Goal: Task Accomplishment & Management: Complete application form

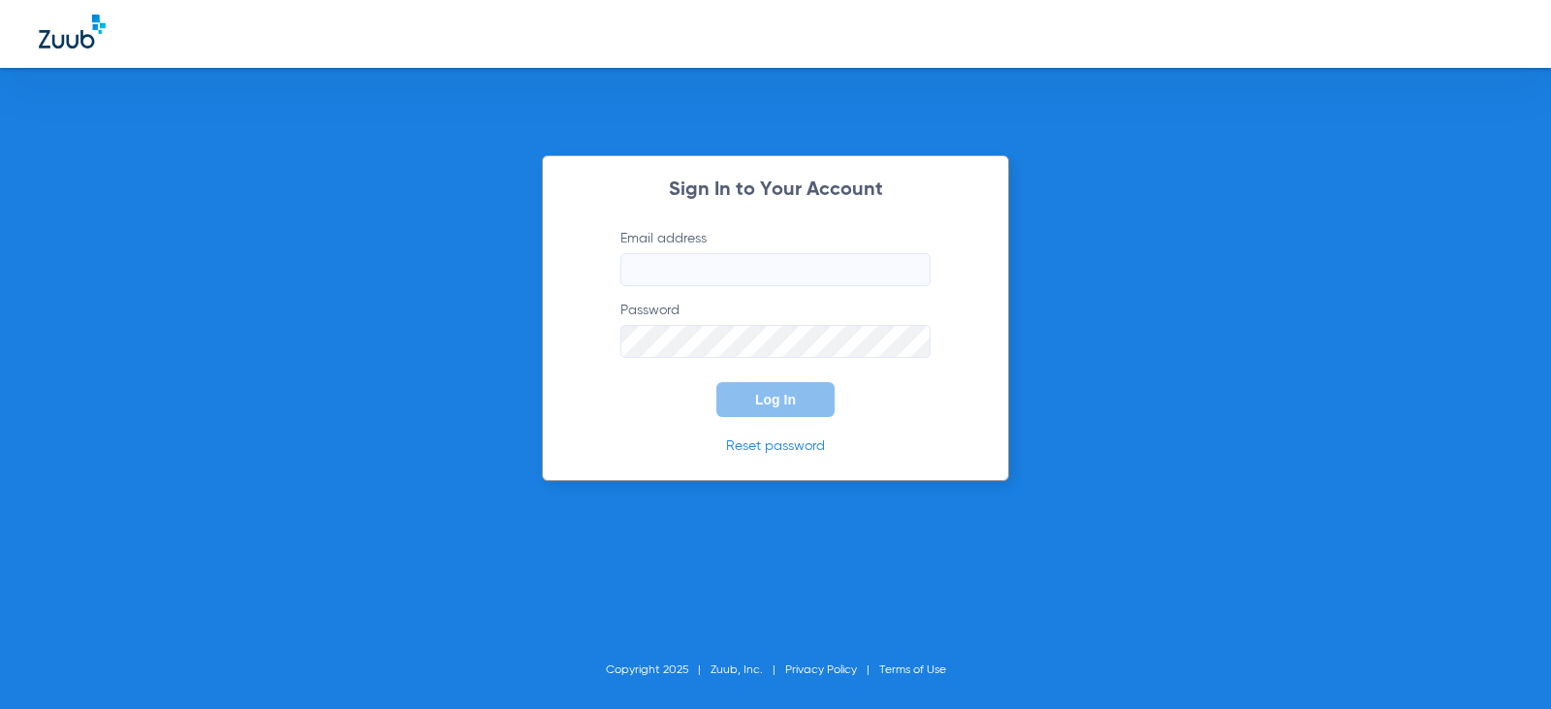
click at [657, 222] on div "Sign In to Your Account Email address Password Log In Reset password" at bounding box center [775, 318] width 467 height 326
click at [683, 264] on input "Email address" at bounding box center [776, 269] width 310 height 33
type input "[EMAIL_ADDRESS][DOMAIN_NAME]"
click at [717, 382] on button "Log In" at bounding box center [776, 399] width 118 height 35
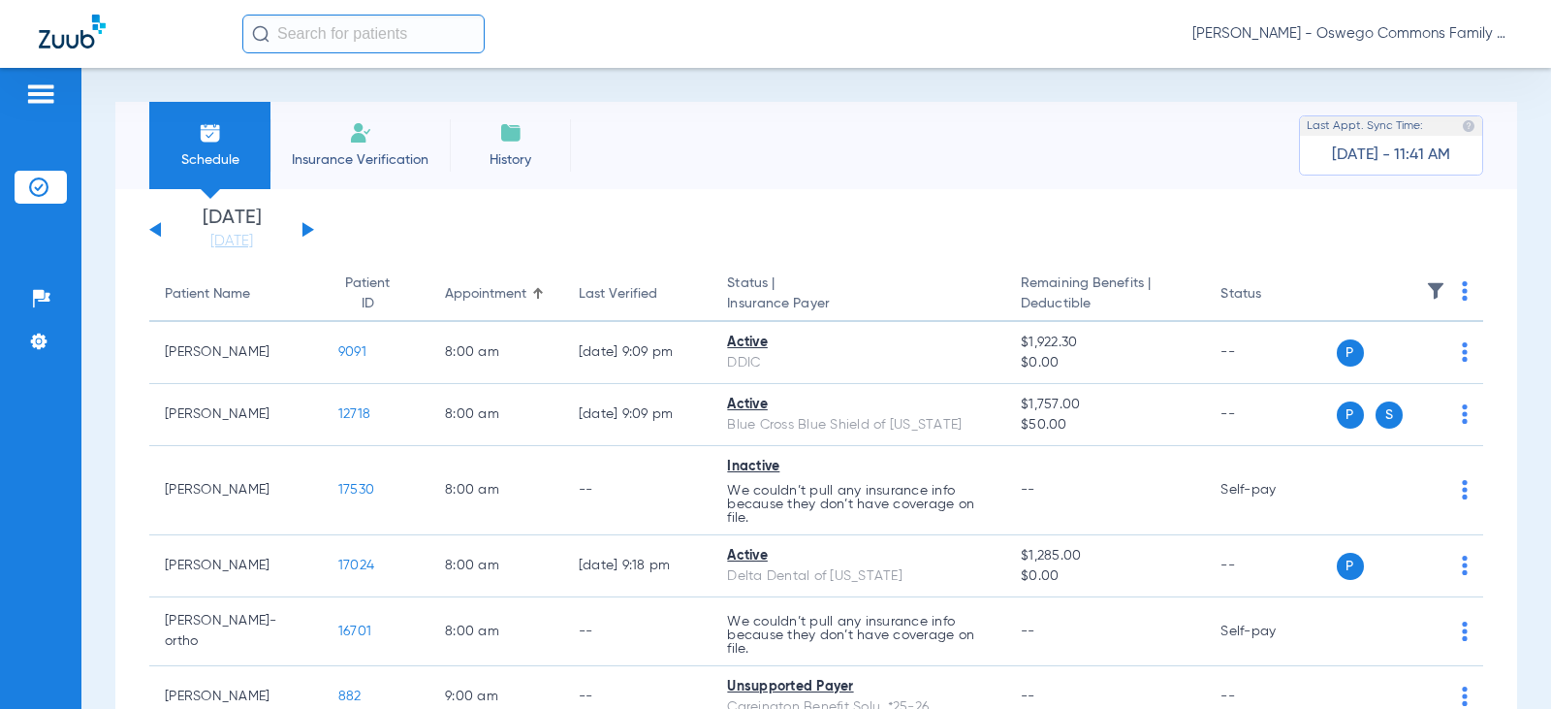
click at [387, 126] on li "Insurance Verification" at bounding box center [360, 145] width 179 height 87
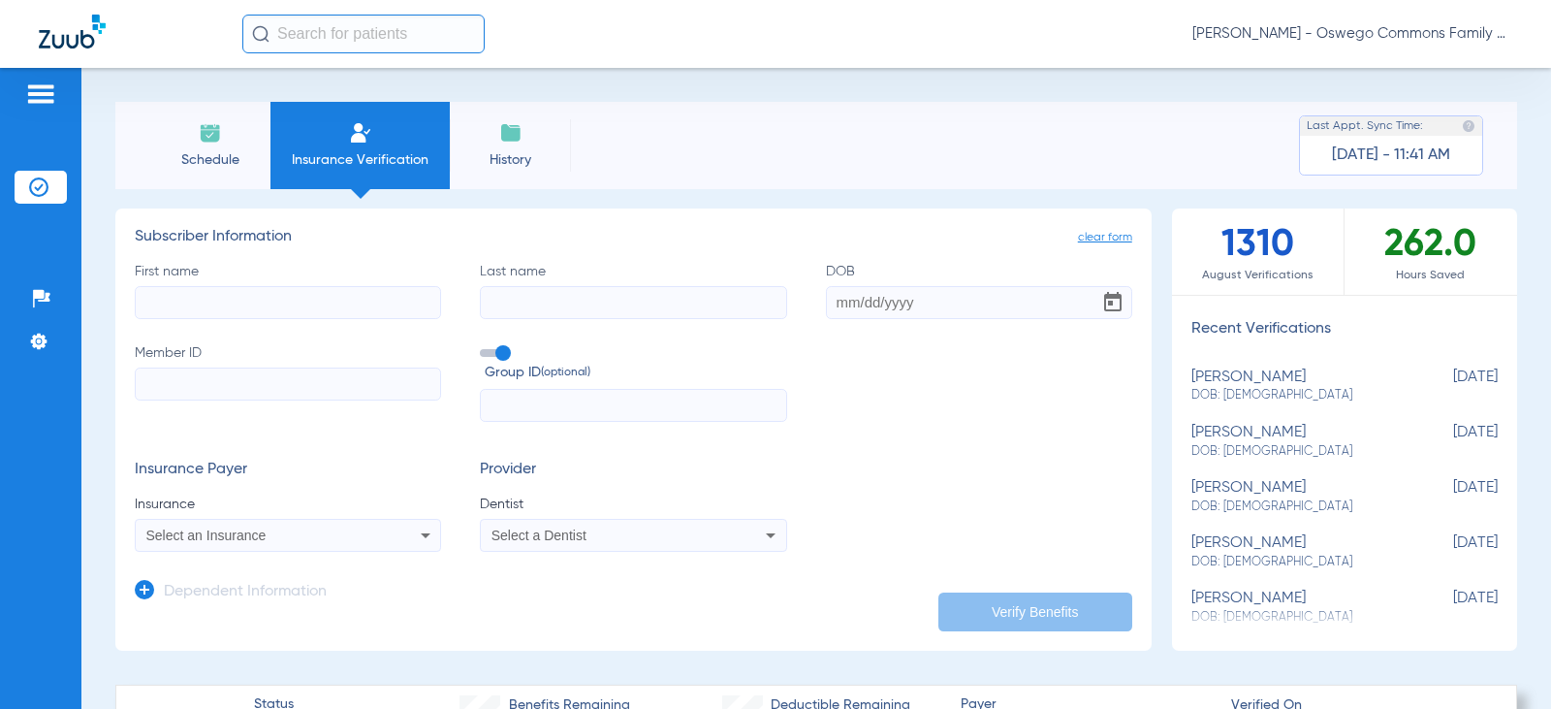
click at [336, 291] on input "First name" at bounding box center [288, 302] width 306 height 33
drag, startPoint x: 317, startPoint y: 296, endPoint x: 273, endPoint y: 388, distance: 101.9
click at [273, 391] on input "Member ID" at bounding box center [288, 383] width 306 height 33
paste input "360548050"
type input "360548050"
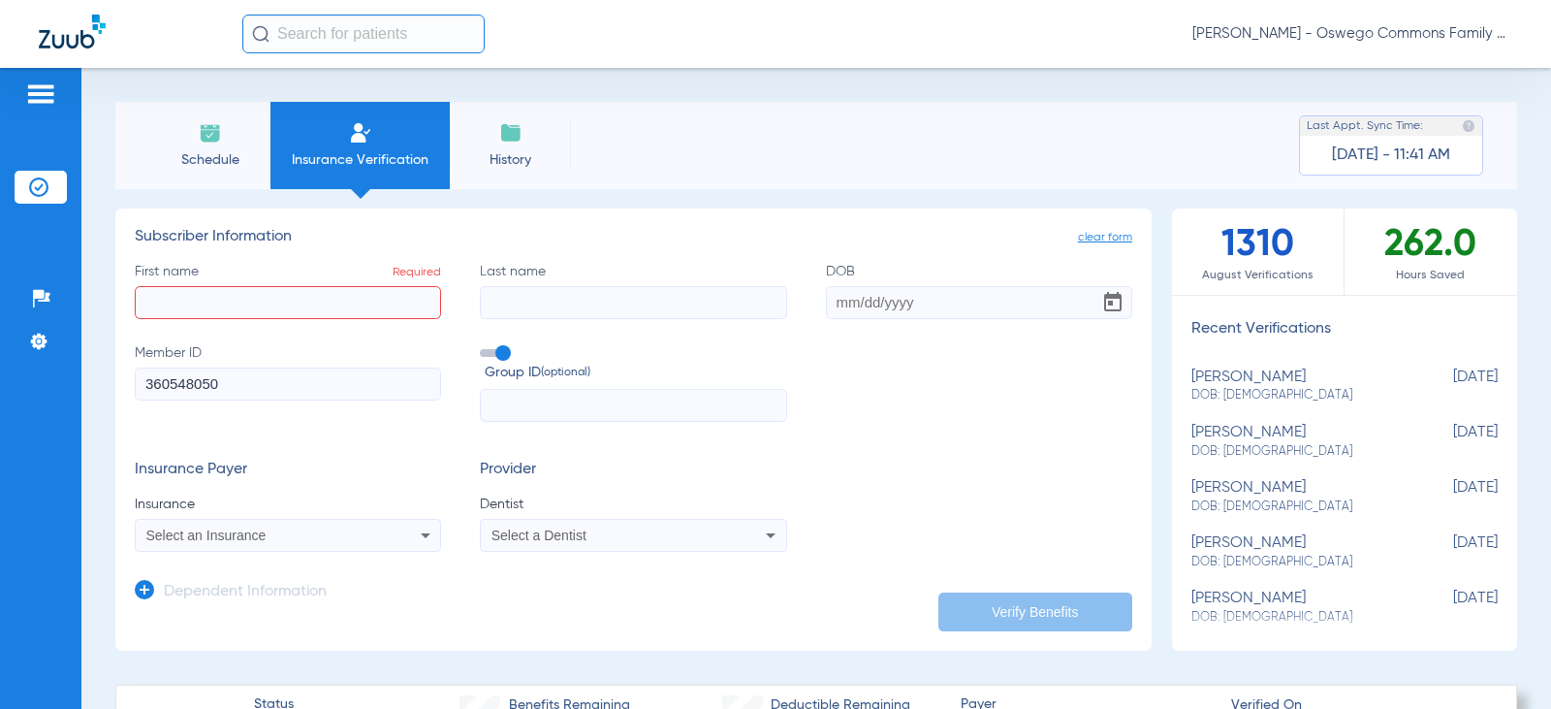
click at [252, 303] on input "First name Required" at bounding box center [288, 302] width 306 height 33
type input "[PERSON_NAME]"
click at [525, 304] on input "Last name" at bounding box center [633, 302] width 306 height 33
type input "[PERSON_NAME]"
click at [866, 294] on input "DOB" at bounding box center [979, 302] width 306 height 33
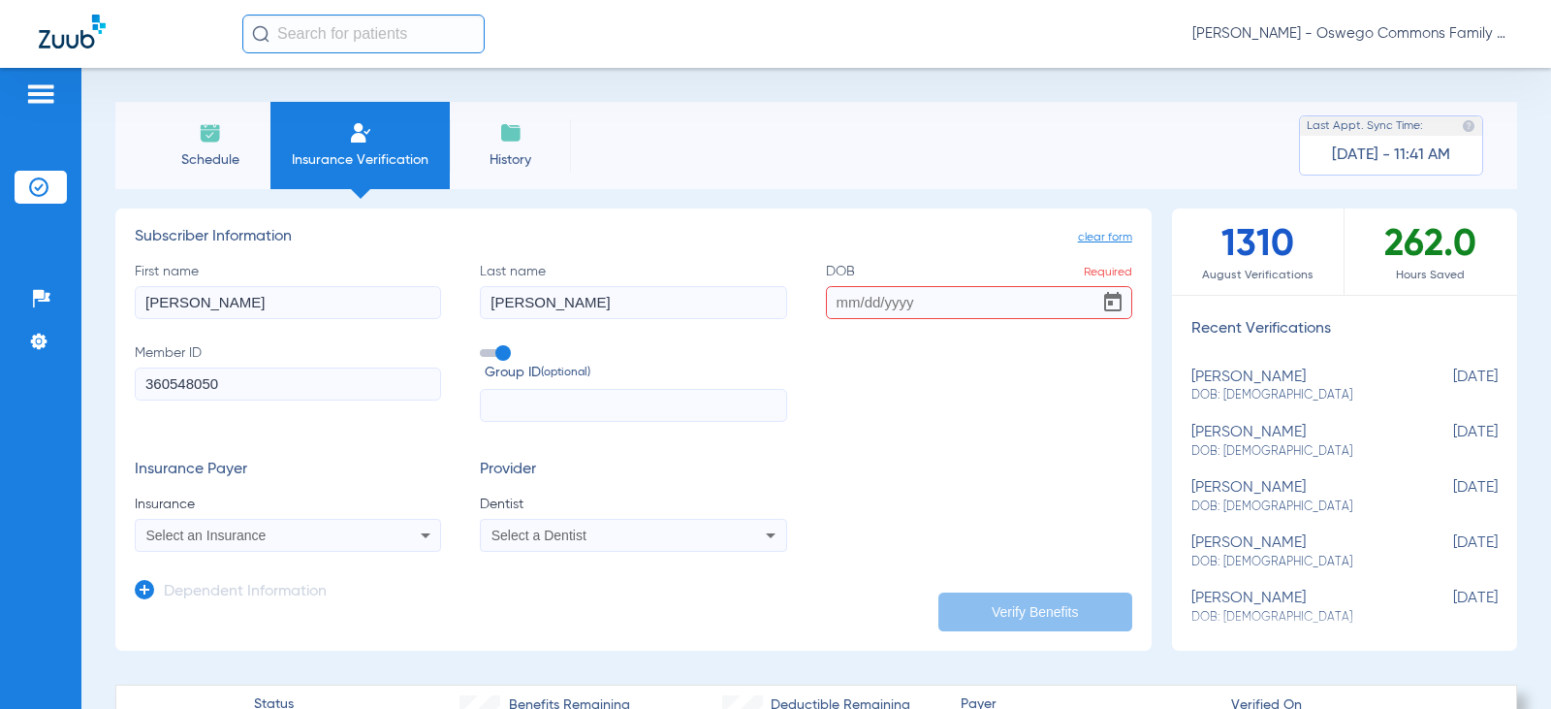
click at [642, 356] on label "Group ID (optional)" at bounding box center [633, 364] width 306 height 42
click at [484, 346] on input "Group ID (optional)" at bounding box center [484, 346] width 0 height 0
click at [898, 316] on input "DOB Required" at bounding box center [979, 302] width 306 height 33
type input "[DATE]"
click at [912, 470] on div "Insurance Payer Insurance Select an Insurance Provider Dentist Select a Dentist" at bounding box center [634, 506] width 998 height 91
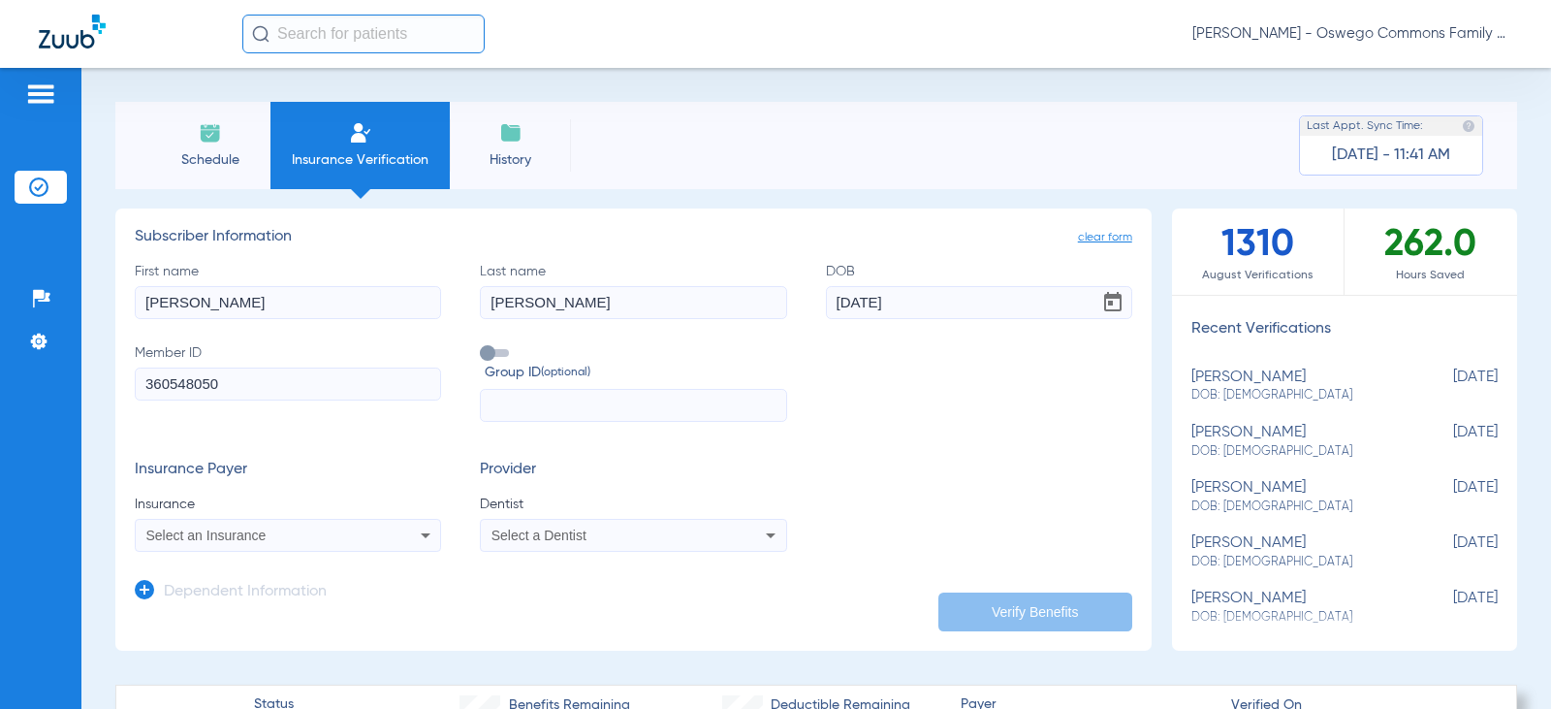
click at [415, 538] on icon at bounding box center [425, 535] width 23 height 23
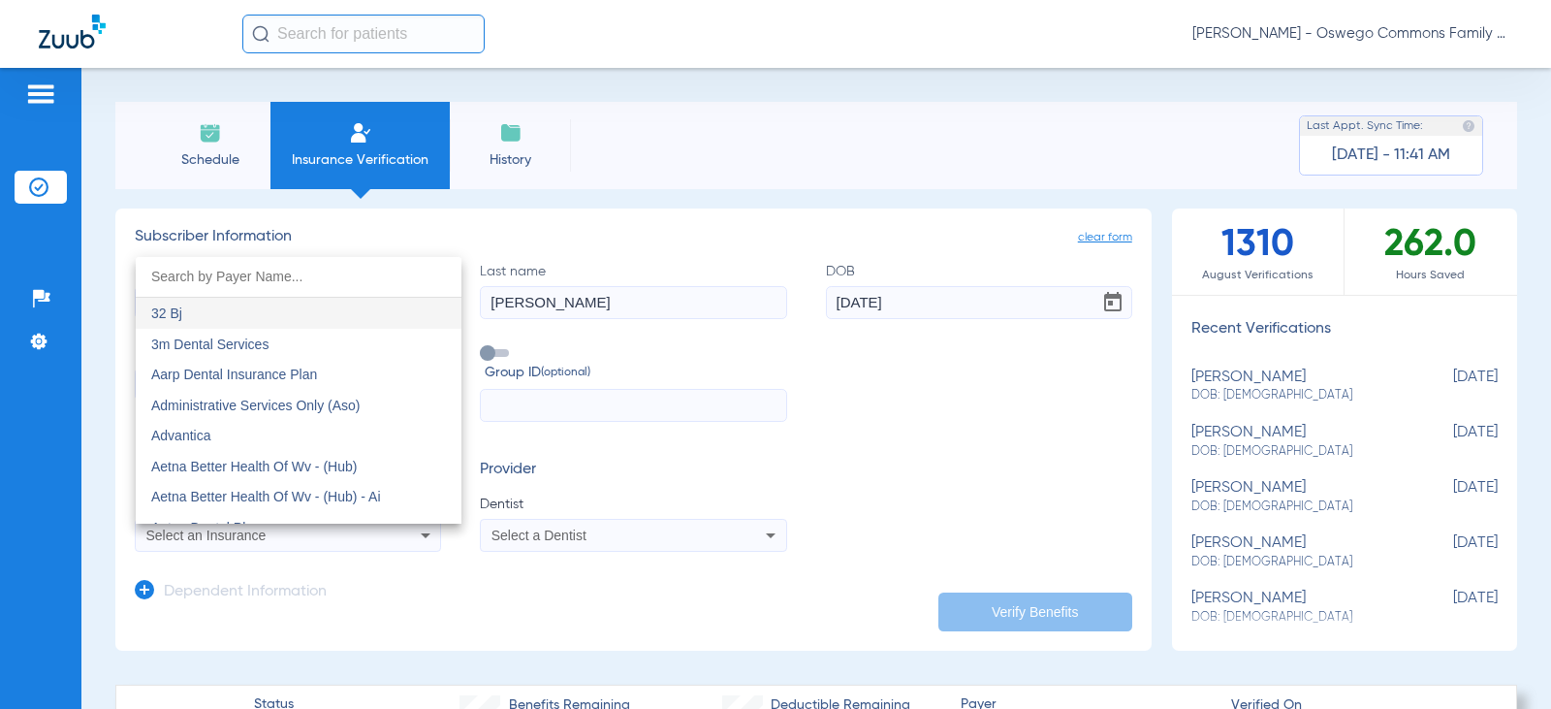
click at [729, 482] on div at bounding box center [775, 354] width 1551 height 709
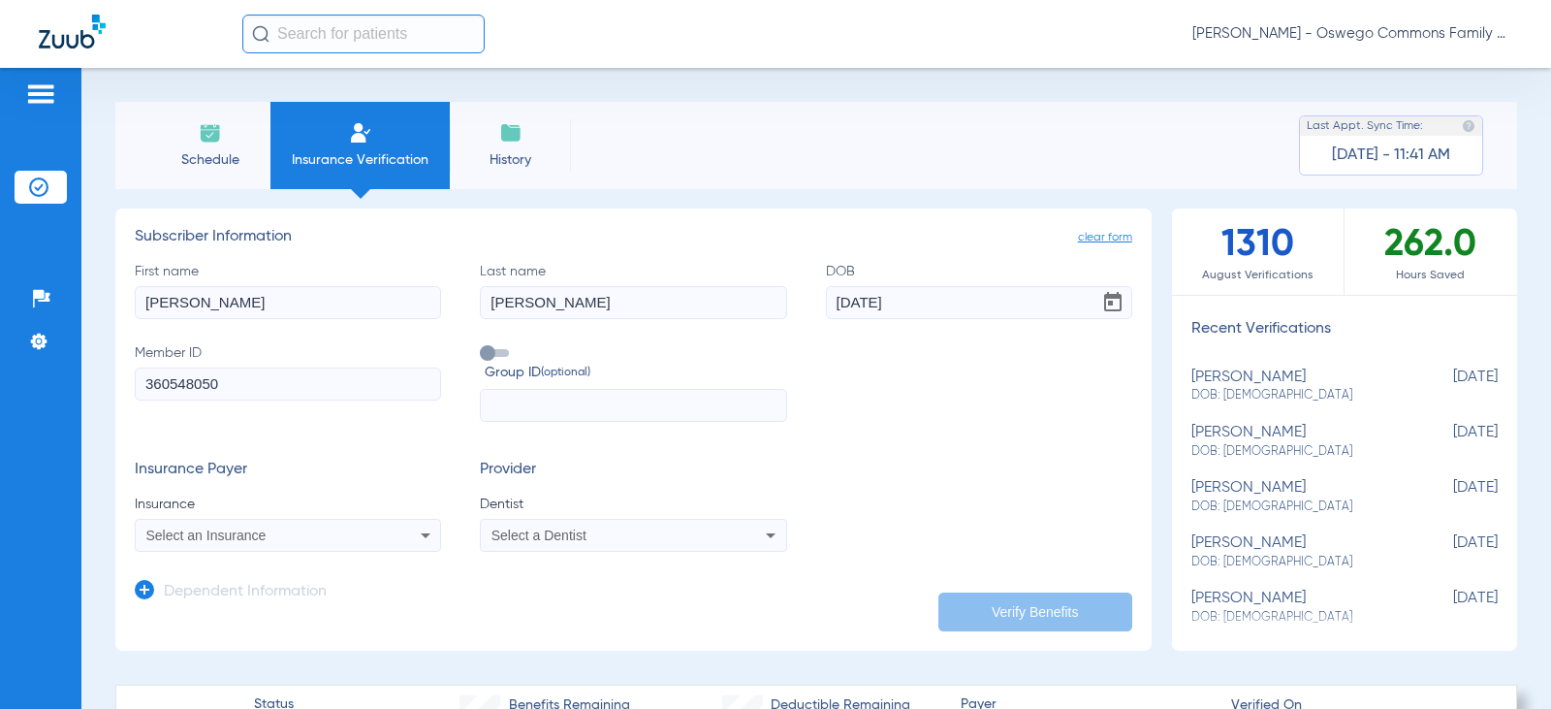
click at [425, 541] on icon at bounding box center [425, 535] width 23 height 23
type input "met"
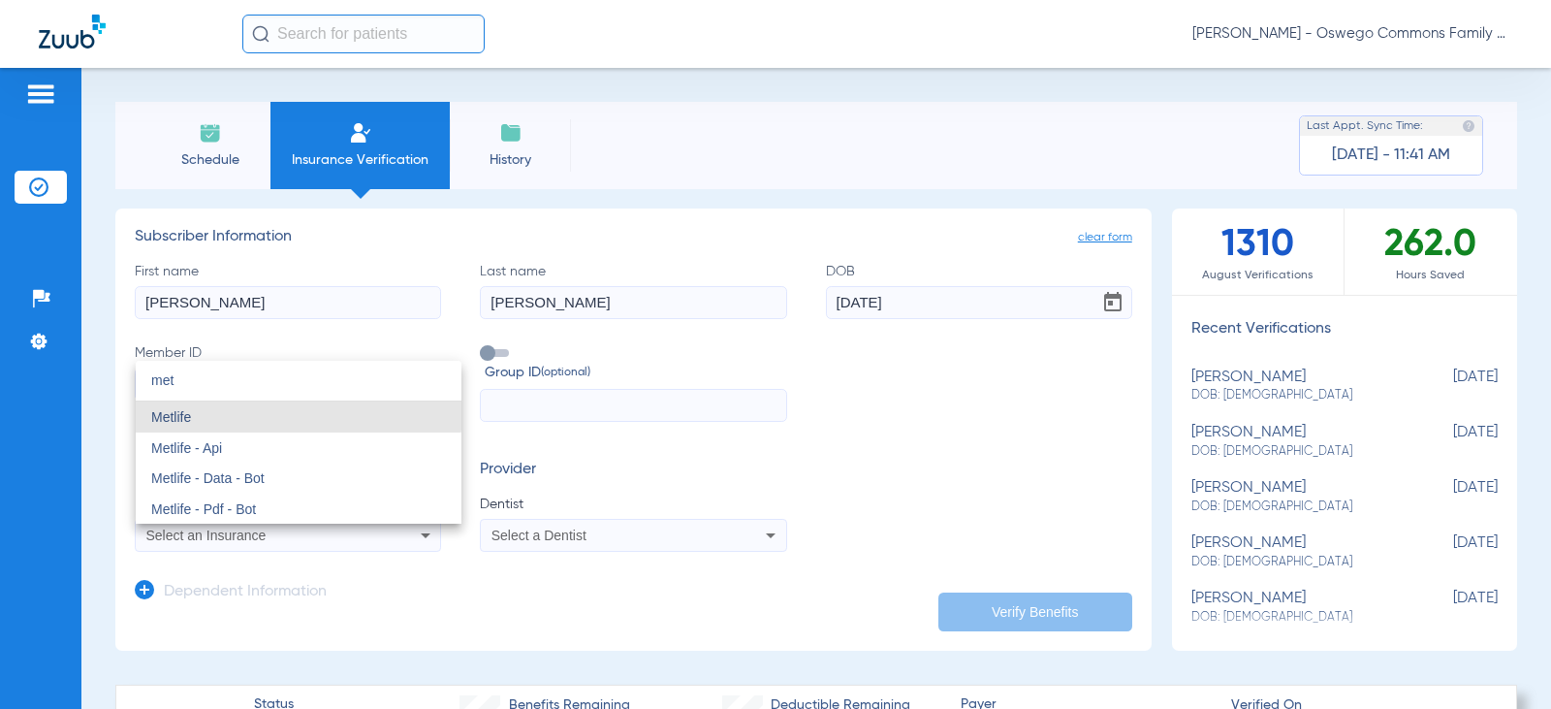
click at [291, 412] on mat-option "Metlife" at bounding box center [299, 416] width 326 height 31
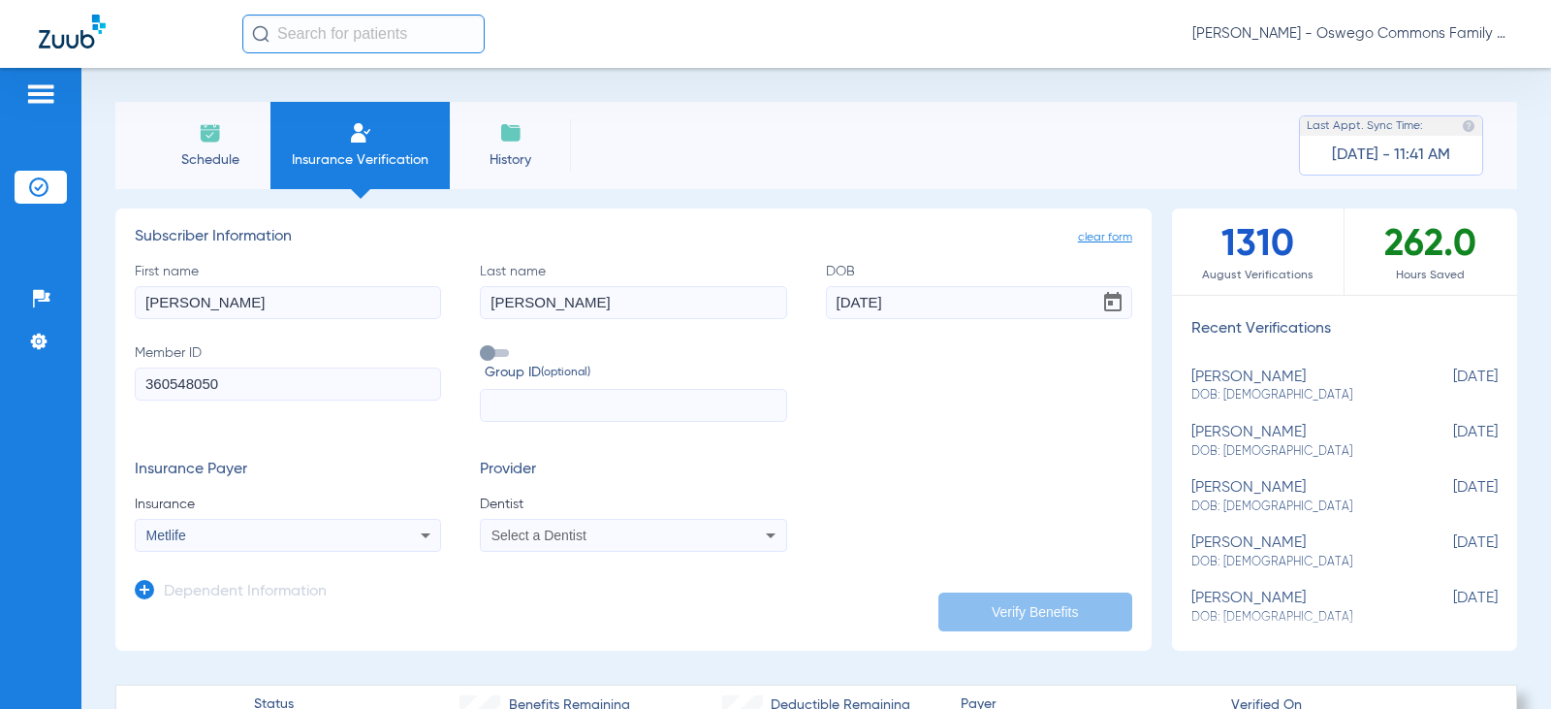
click at [581, 537] on span "Select a Dentist" at bounding box center [539, 535] width 95 height 16
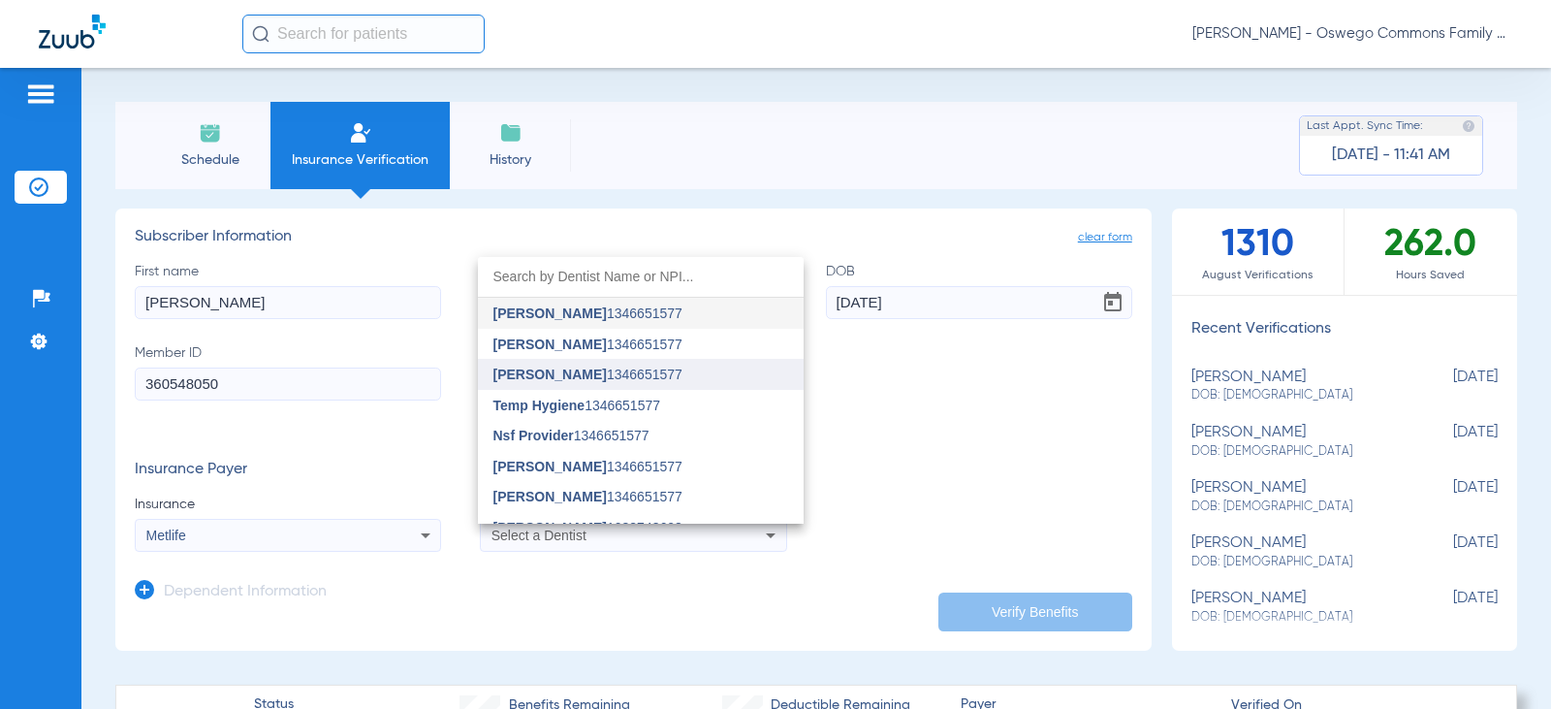
type input "c"
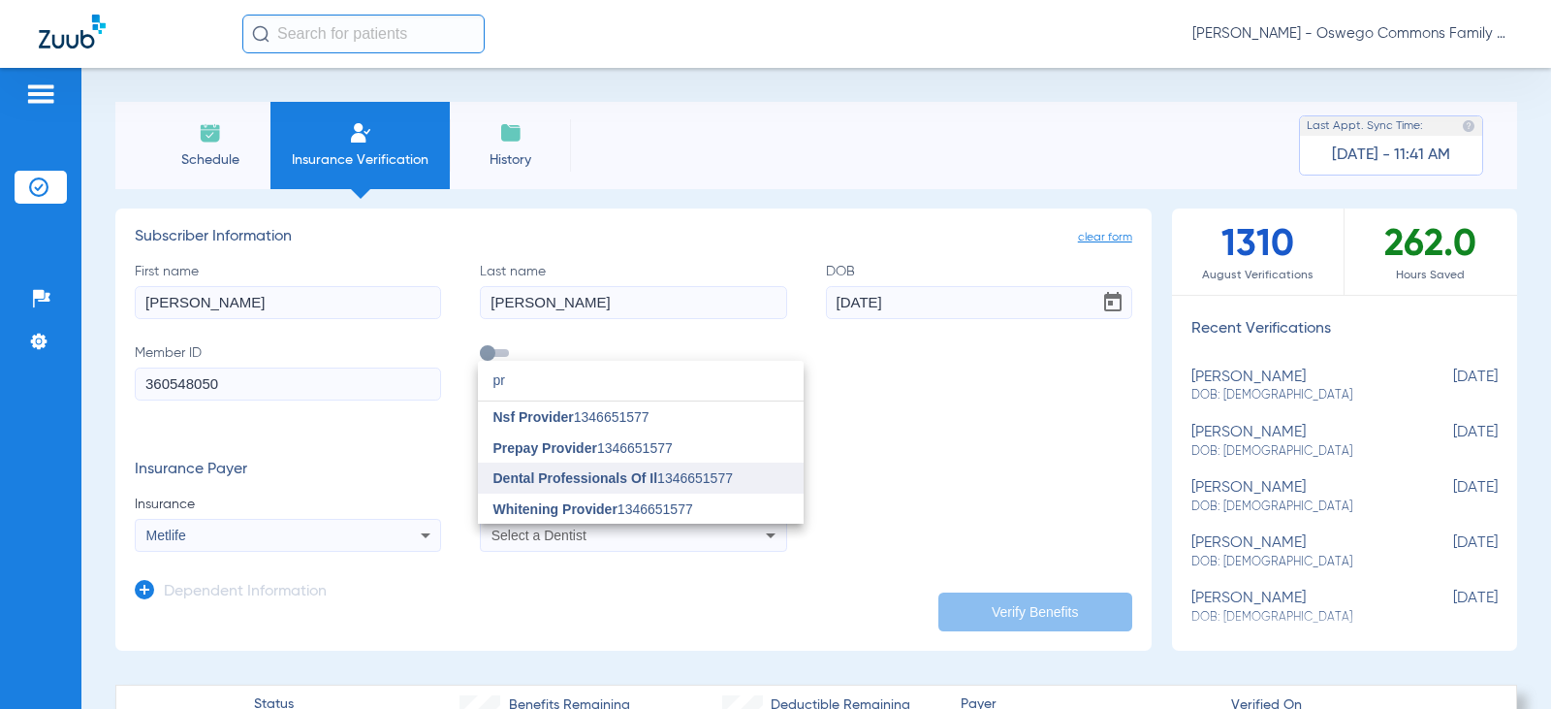
type input "pr"
click at [666, 478] on span "Dental Professionals Of Il 1346651577" at bounding box center [613, 478] width 239 height 14
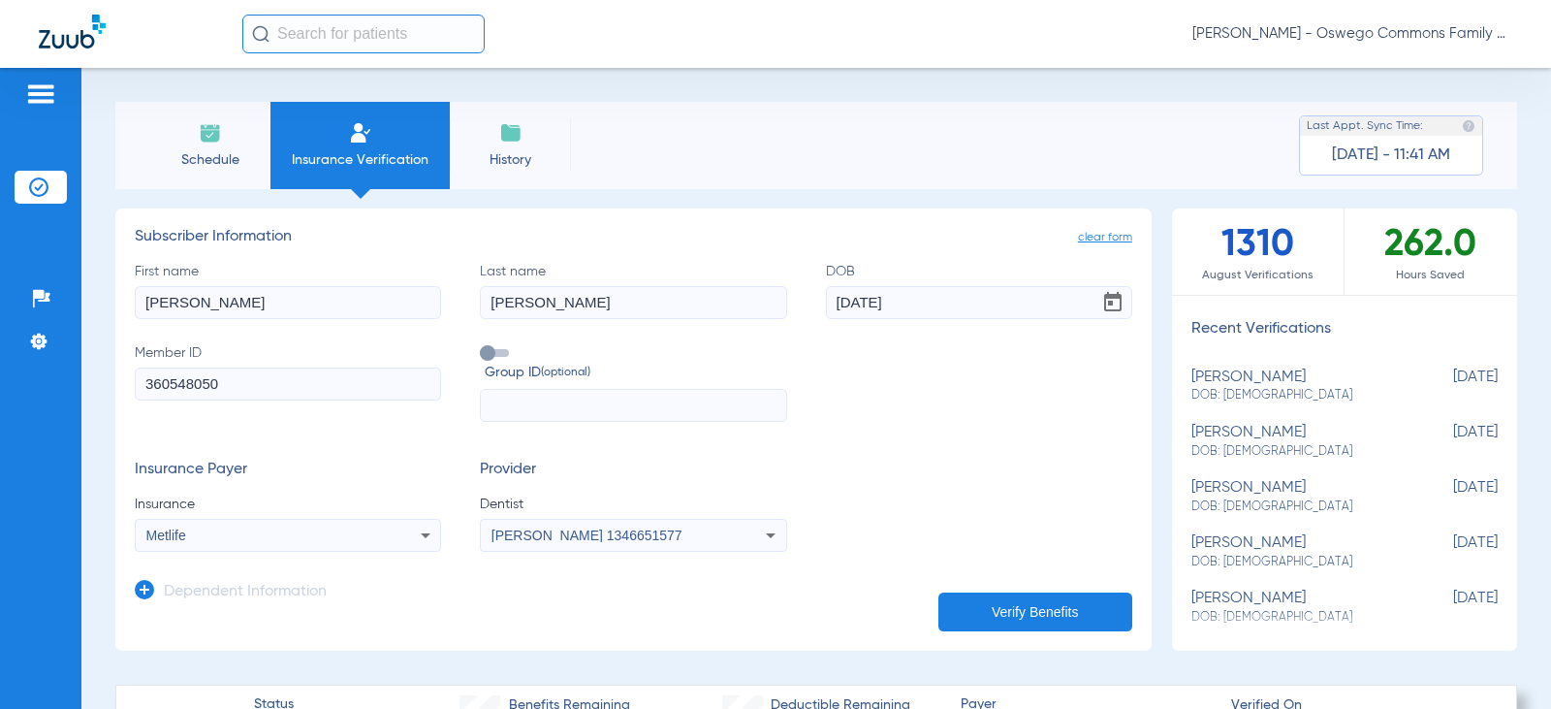
click at [749, 532] on div "[PERSON_NAME] 1346651577" at bounding box center [633, 535] width 304 height 23
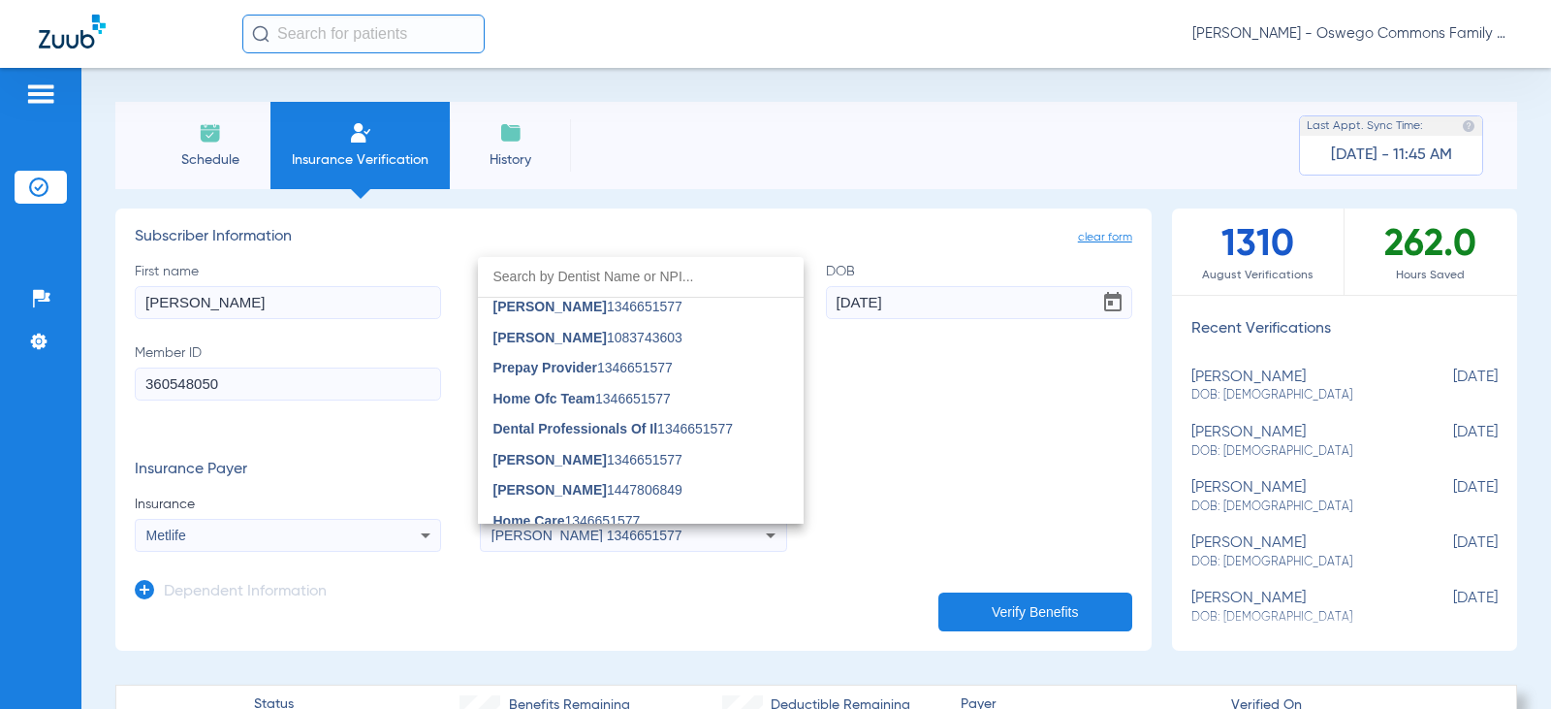
scroll to position [194, 0]
click at [645, 335] on span "[PERSON_NAME] 1083743603" at bounding box center [588, 334] width 189 height 14
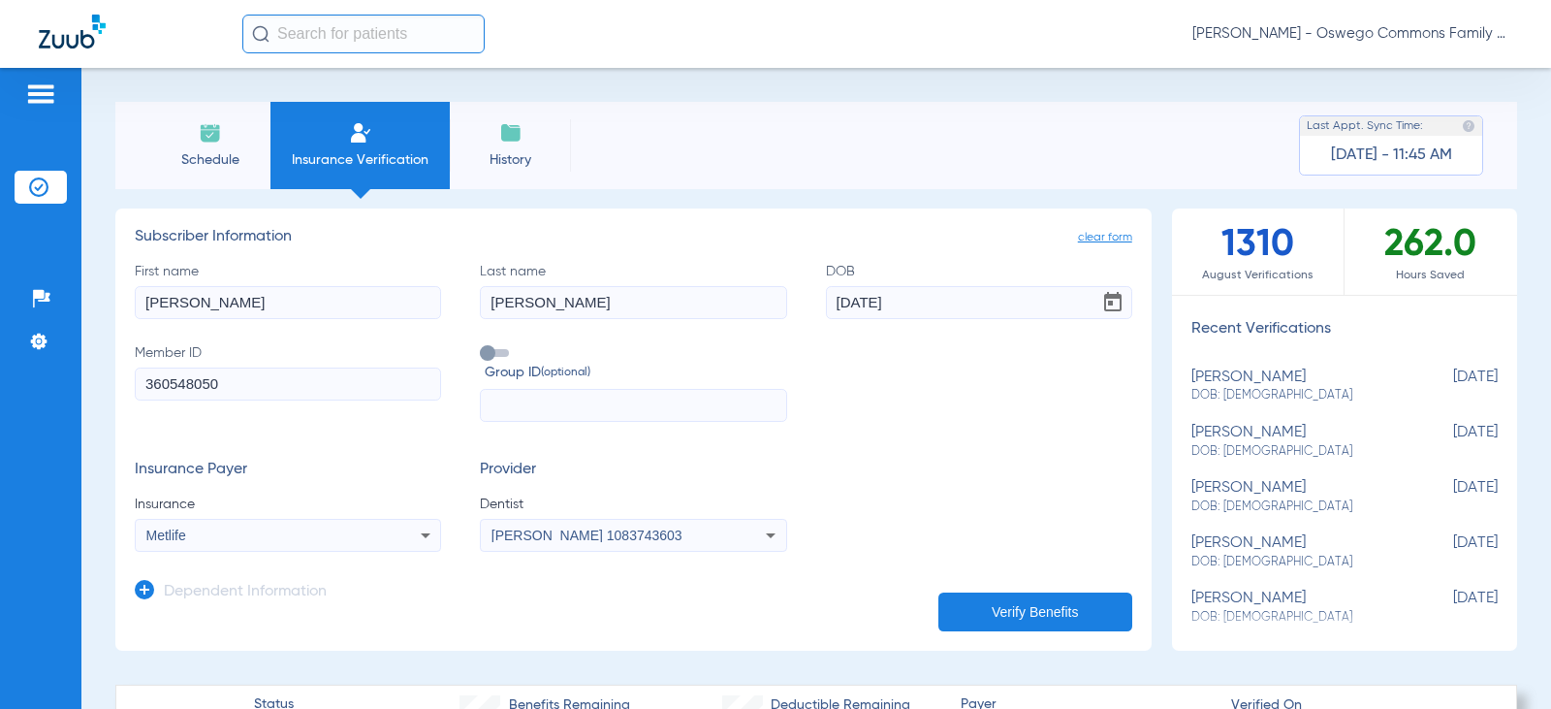
click at [1025, 606] on button "Verify Benefits" at bounding box center [1036, 611] width 194 height 39
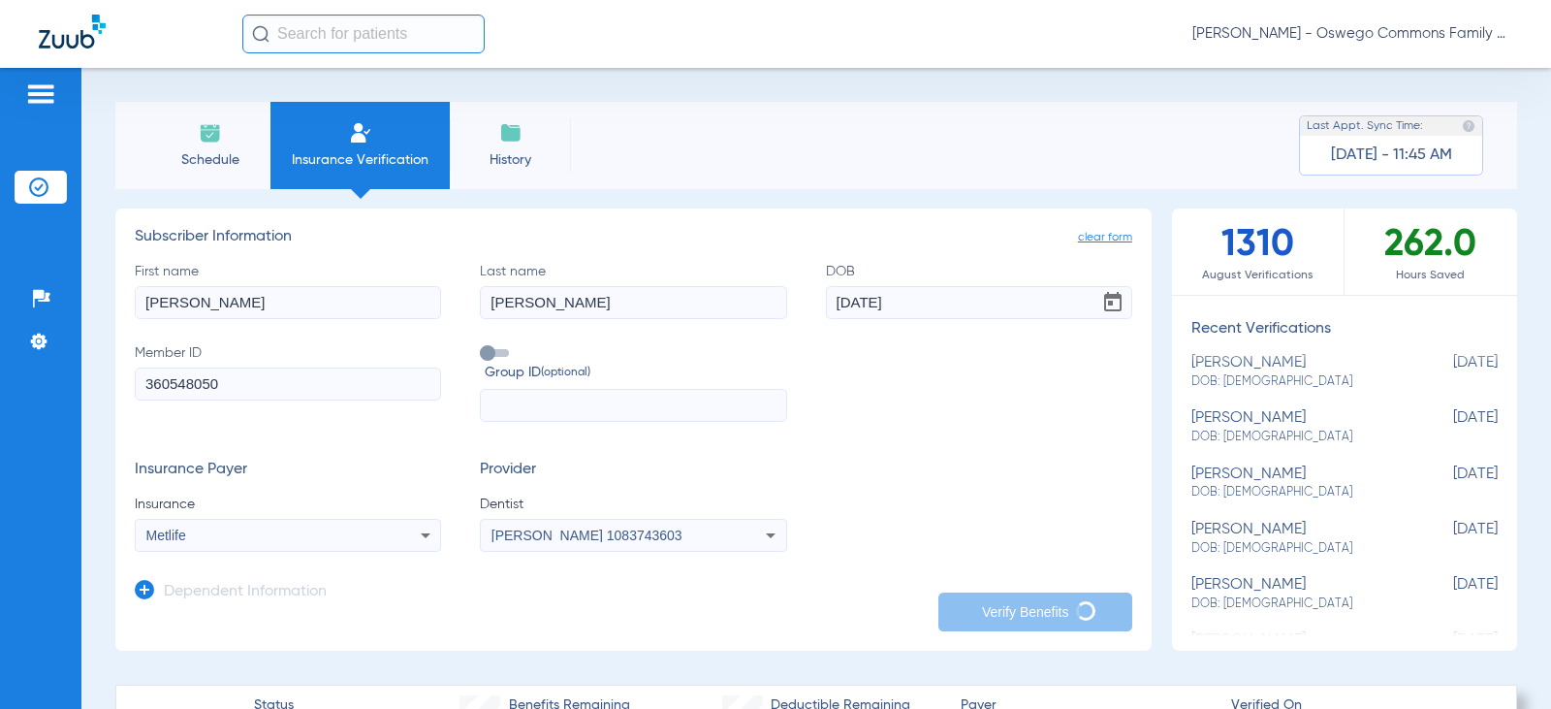
scroll to position [0, 0]
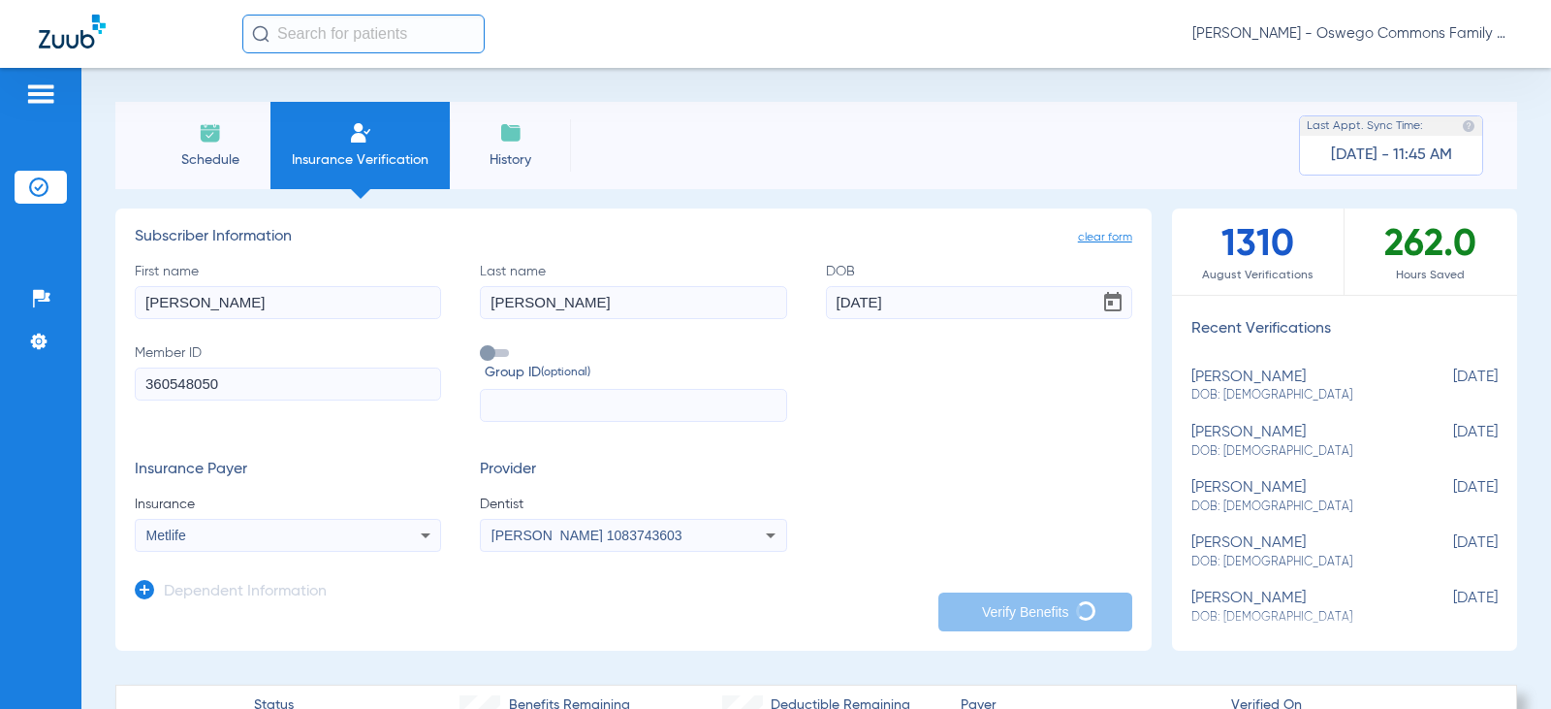
drag, startPoint x: 1257, startPoint y: 490, endPoint x: 1230, endPoint y: 653, distance: 165.0
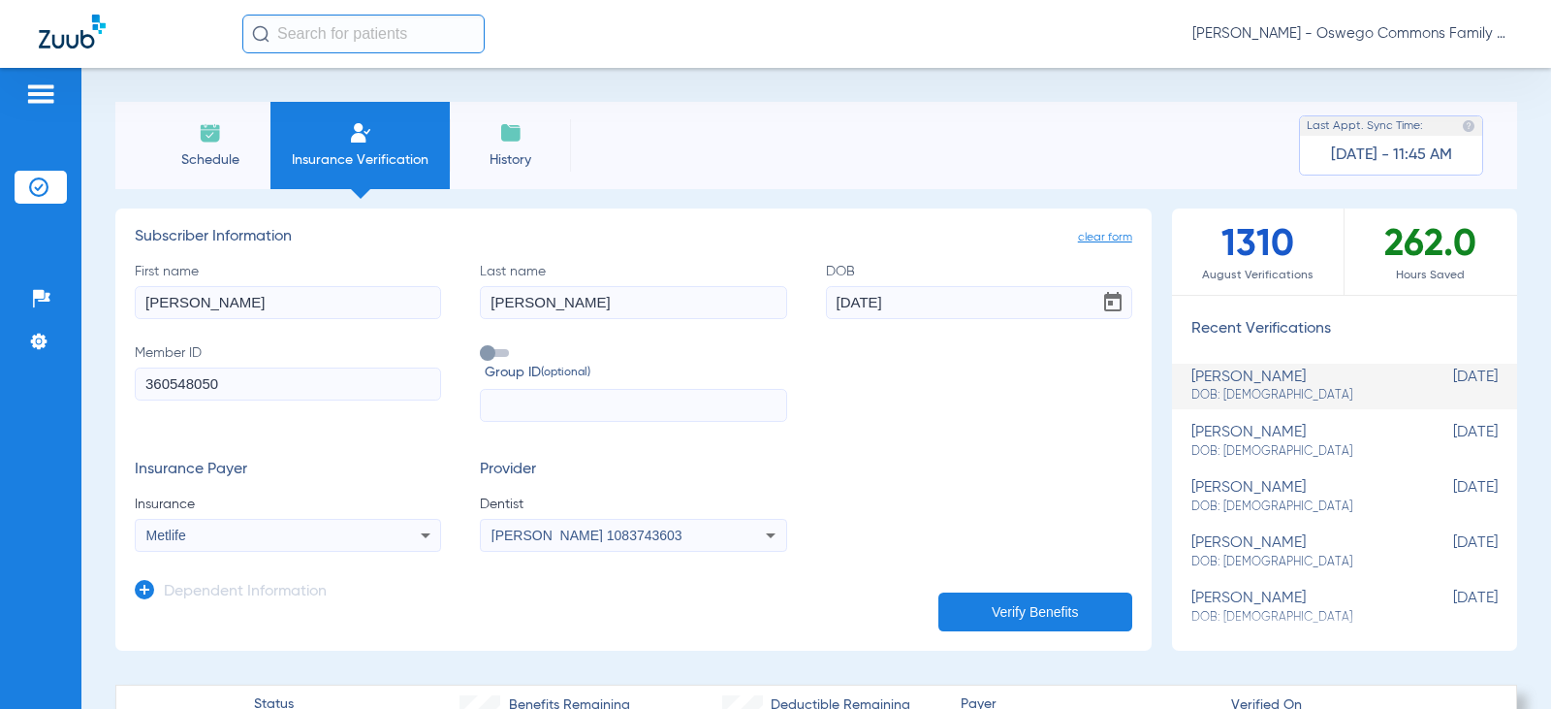
click at [562, 309] on input "[PERSON_NAME]" at bounding box center [633, 302] width 306 height 33
click at [570, 302] on input "[PERSON_NAME]" at bounding box center [633, 302] width 306 height 33
drag, startPoint x: 570, startPoint y: 302, endPoint x: 316, endPoint y: 309, distance: 254.1
click at [317, 312] on div "First name [PERSON_NAME] Last name [PERSON_NAME] [DEMOGRAPHIC_DATA] Member ID 3…" at bounding box center [634, 342] width 998 height 161
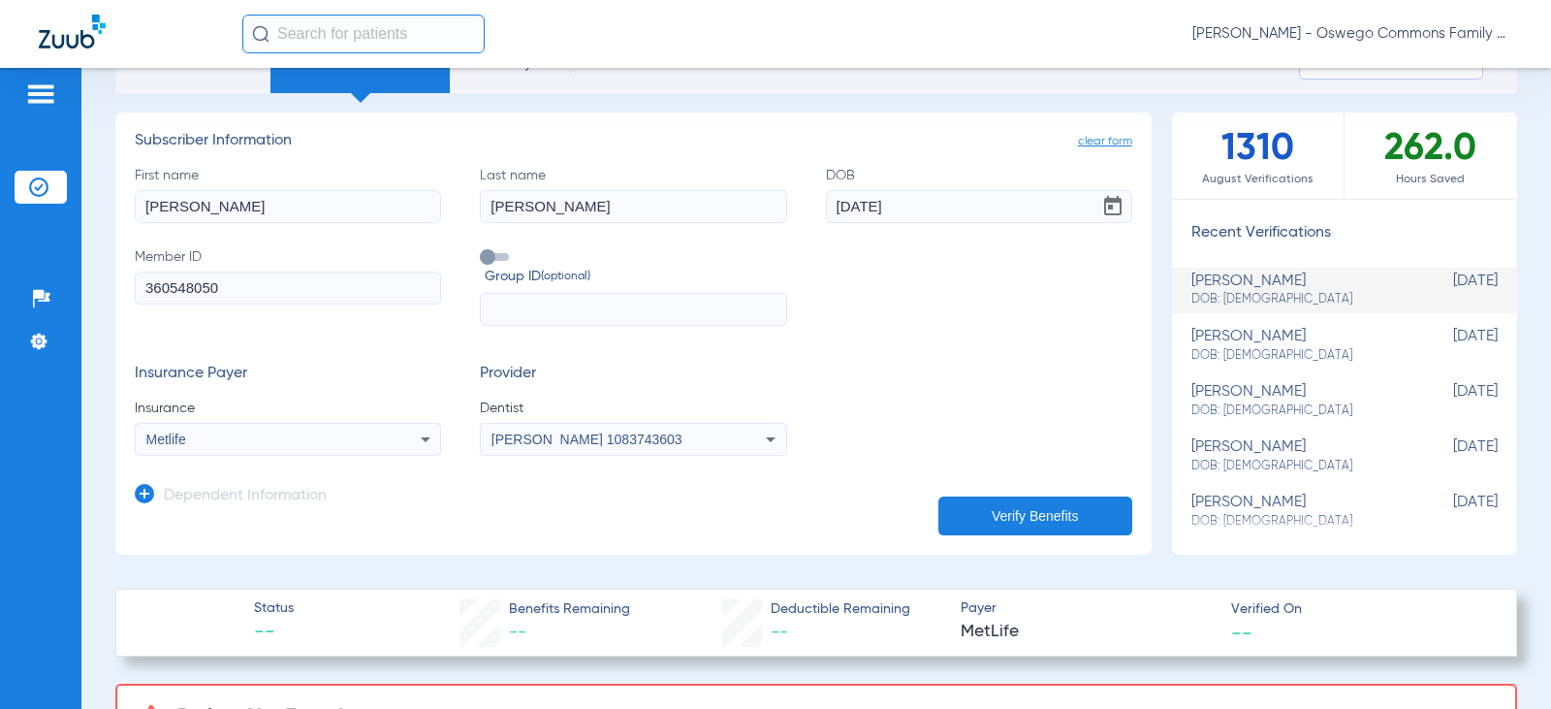
scroll to position [97, 0]
type input "[PERSON_NAME]"
drag, startPoint x: 252, startPoint y: 210, endPoint x: 0, endPoint y: 206, distance: 252.1
click at [0, 207] on div "Patients Insurance Verification Setup Help Center Settings Schedule Insurance V…" at bounding box center [775, 422] width 1551 height 709
click at [1256, 449] on div "[PERSON_NAME] DOB: [DEMOGRAPHIC_DATA]" at bounding box center [1296, 455] width 209 height 36
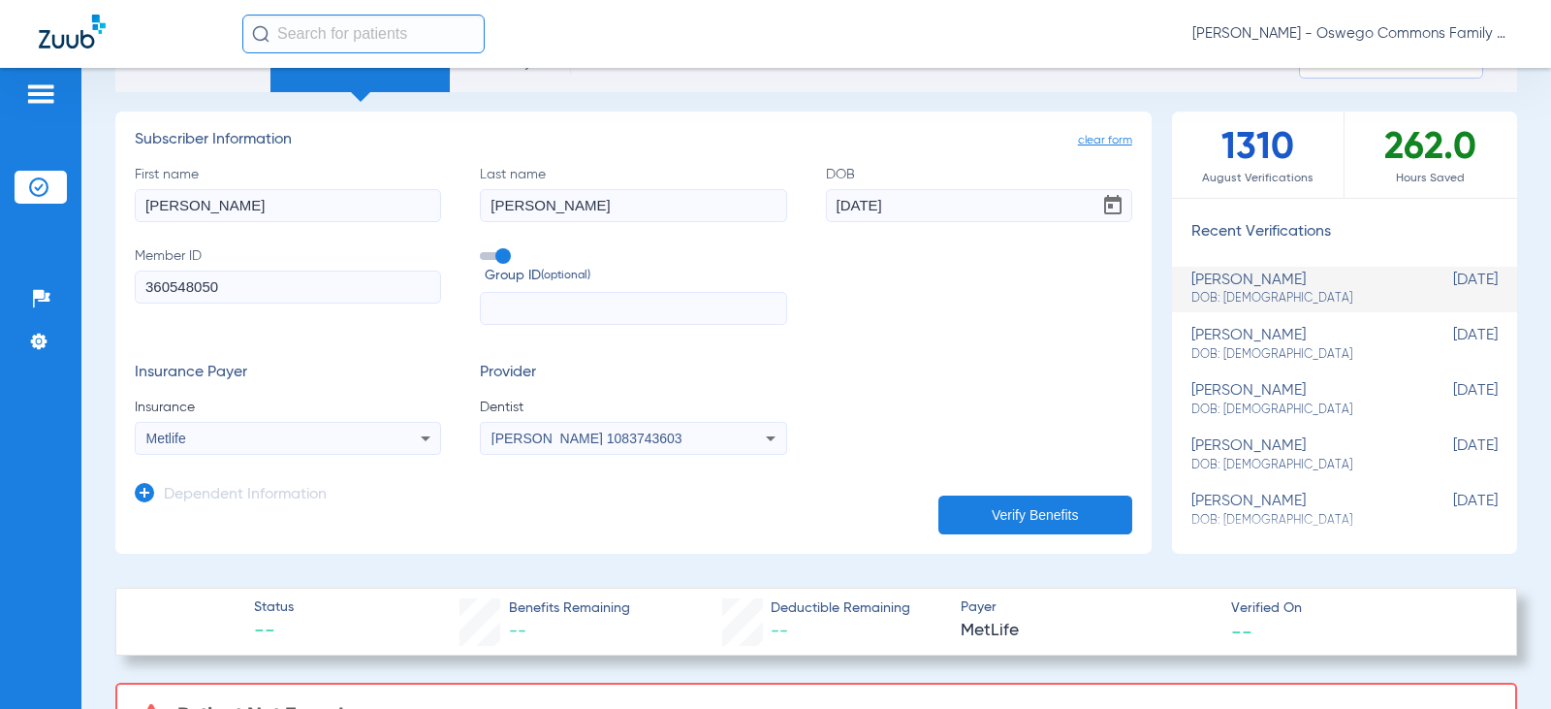
type input "[PERSON_NAME]"
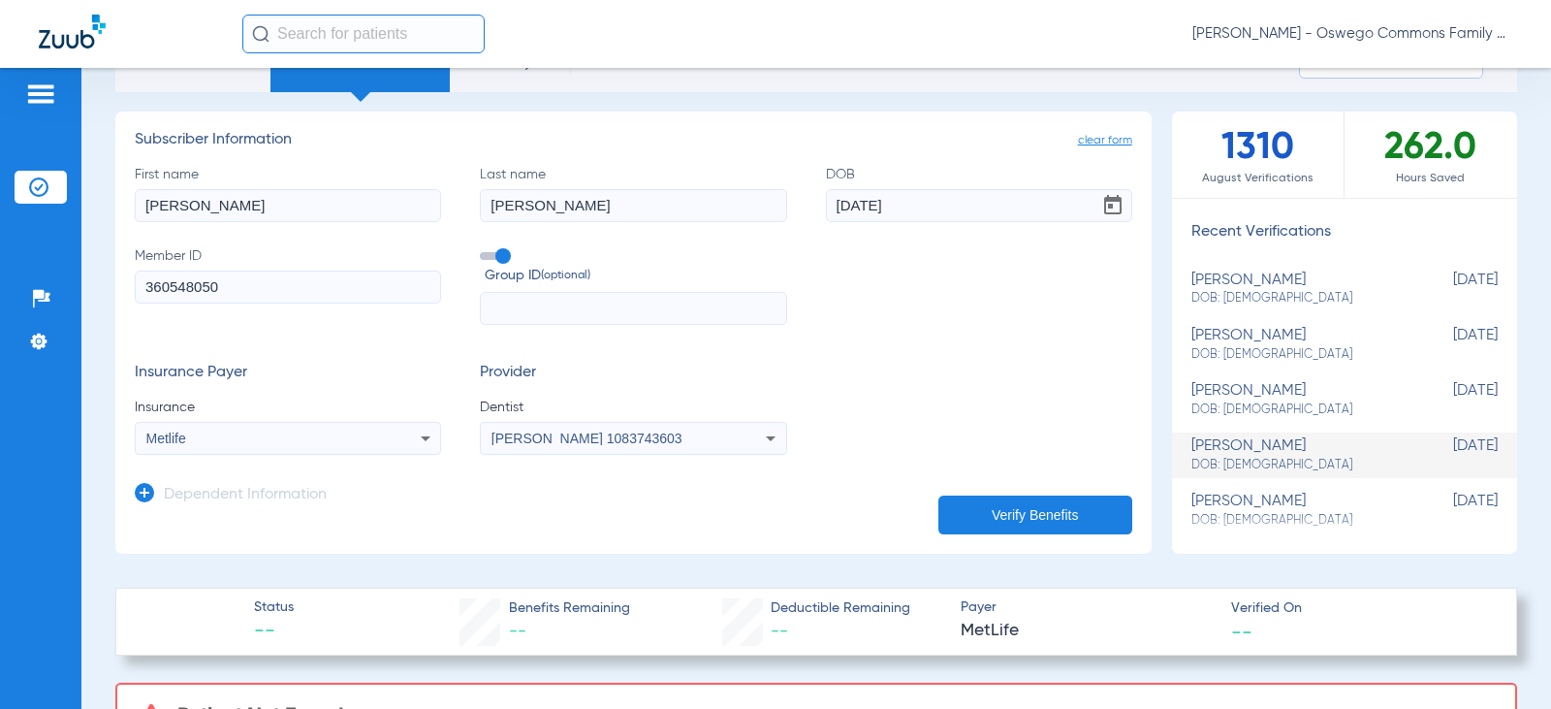
click at [1256, 449] on div "[PERSON_NAME] DOB: [DEMOGRAPHIC_DATA]" at bounding box center [1296, 455] width 209 height 36
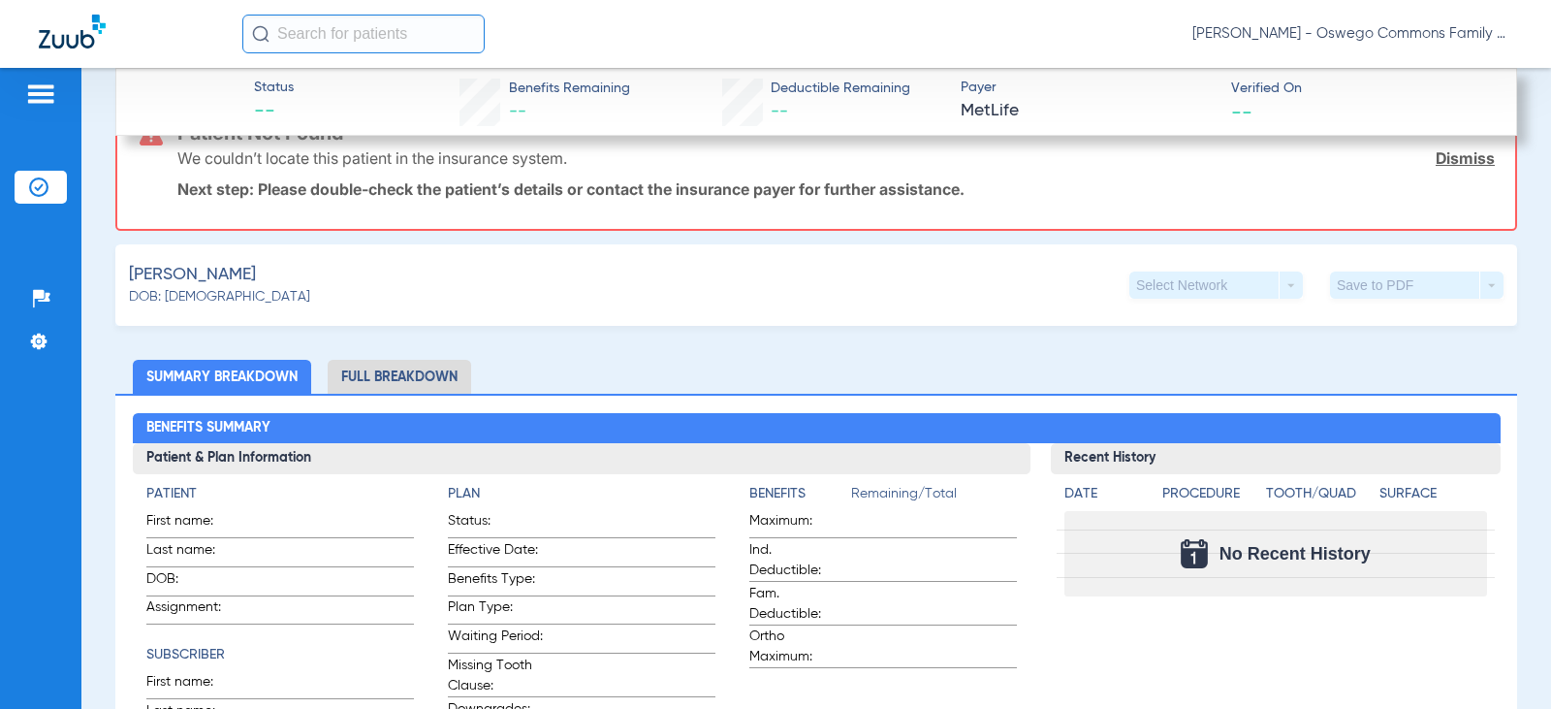
scroll to position [0, 0]
